Goal: Information Seeking & Learning: Learn about a topic

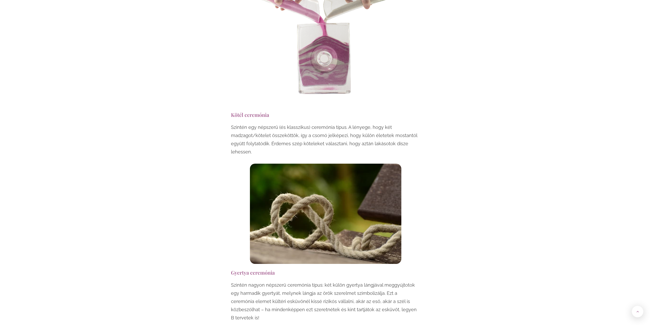
scroll to position [1142, 0]
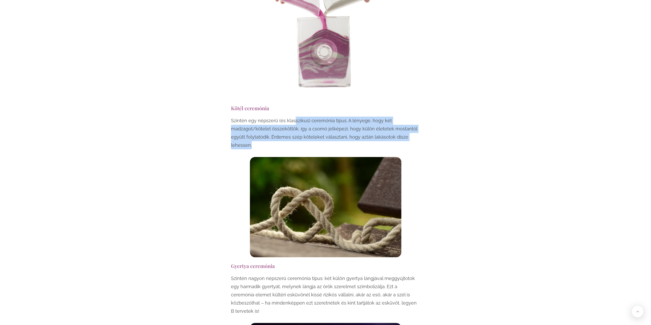
drag, startPoint x: 298, startPoint y: 103, endPoint x: 388, endPoint y: 126, distance: 92.0
click at [388, 126] on p "Szintén egy népszerű (és klasszikus) ceremónia típus. A lényege, hogy két madza…" at bounding box center [325, 133] width 189 height 33
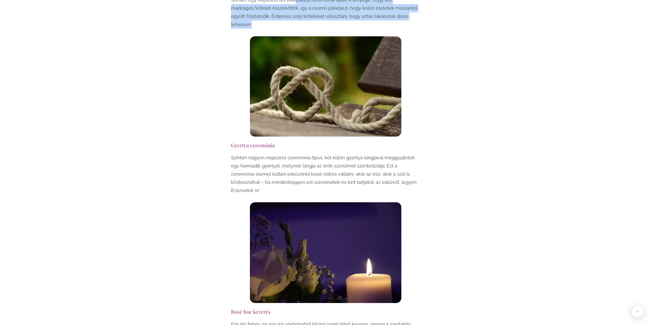
scroll to position [1295, 0]
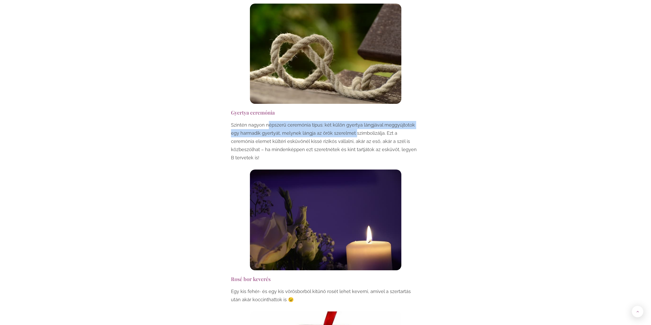
drag, startPoint x: 267, startPoint y: 109, endPoint x: 344, endPoint y: 116, distance: 77.7
click at [344, 121] on p "Szintén nagyon népszerű ceremónia típus: két külön gyertya lángjával meggyújtot…" at bounding box center [325, 141] width 189 height 41
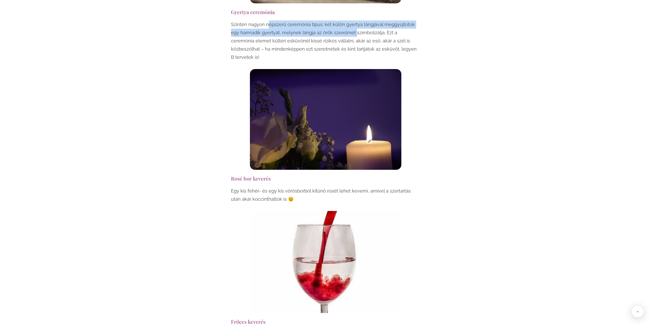
scroll to position [1398, 0]
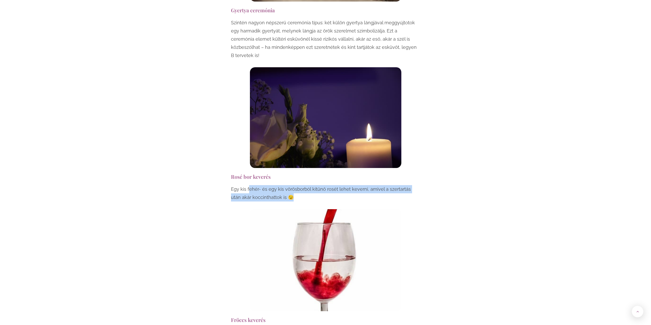
drag, startPoint x: 248, startPoint y: 165, endPoint x: 409, endPoint y: 172, distance: 160.9
click at [409, 185] on p "Egy kis fehér- és egy kis vörösborból kitűnő rosét lehet keverni, amivel a szer…" at bounding box center [325, 193] width 189 height 16
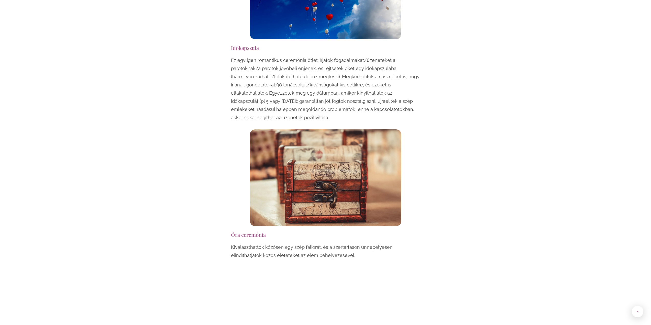
scroll to position [2831, 0]
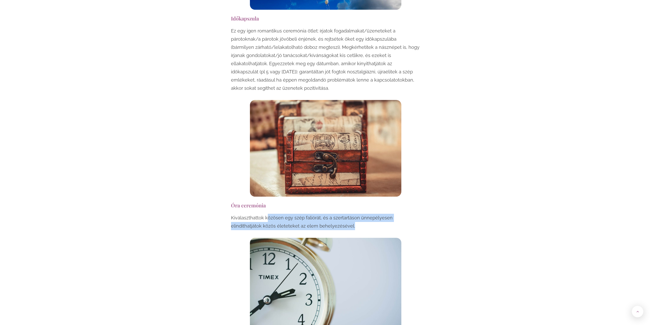
drag, startPoint x: 267, startPoint y: 175, endPoint x: 396, endPoint y: 184, distance: 129.3
click at [396, 214] on p "Kiválaszthattok közösen egy szép faliórát, és a szertartáson ünnepélyesen elind…" at bounding box center [325, 222] width 189 height 16
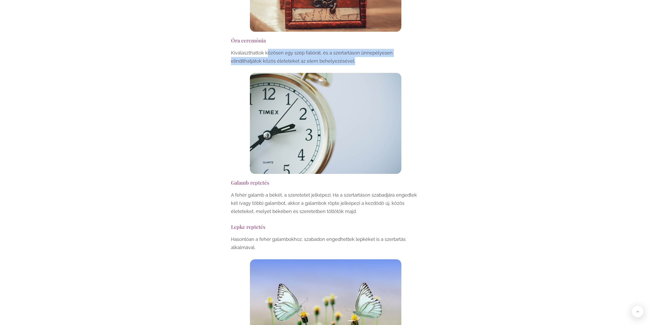
scroll to position [3010, 0]
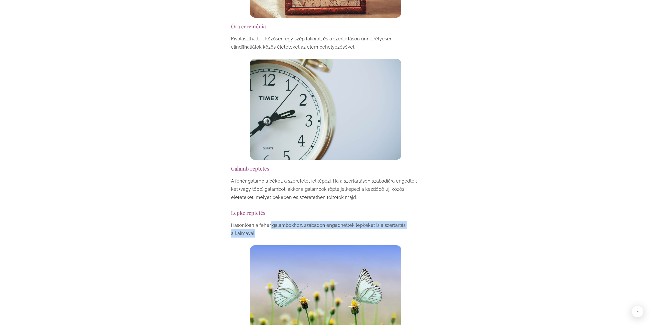
drag, startPoint x: 270, startPoint y: 184, endPoint x: 384, endPoint y: 196, distance: 114.5
click at [384, 221] on p "Hasonlóan a fehér galambokhoz, szabadon engedhettek lepkéket is a szertartás al…" at bounding box center [325, 229] width 189 height 16
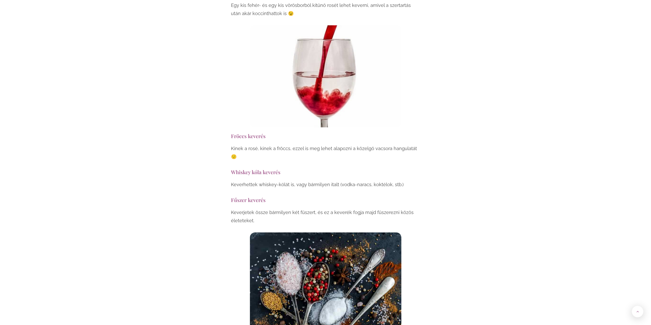
scroll to position [1570, 0]
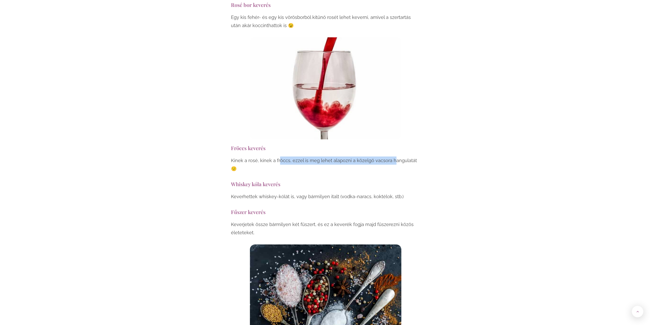
drag, startPoint x: 279, startPoint y: 135, endPoint x: 390, endPoint y: 137, distance: 111.6
click at [390, 157] on p "Kinek a rosé, kinek a fröccs, ezzel is meg lehet alapozni a közelgő vacsora han…" at bounding box center [325, 165] width 189 height 16
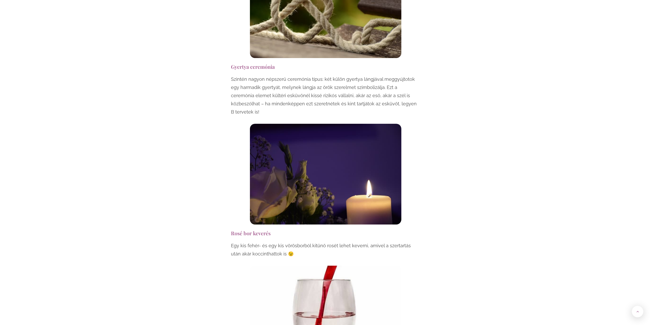
scroll to position [1339, 0]
